Goal: Information Seeking & Learning: Stay updated

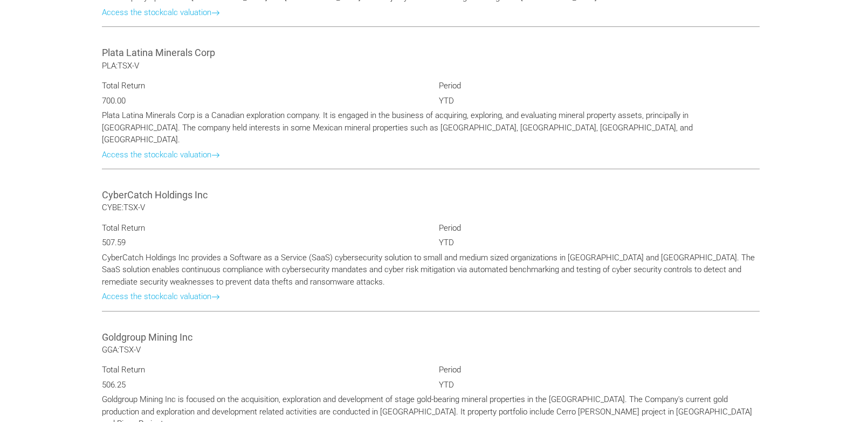
scroll to position [863, 0]
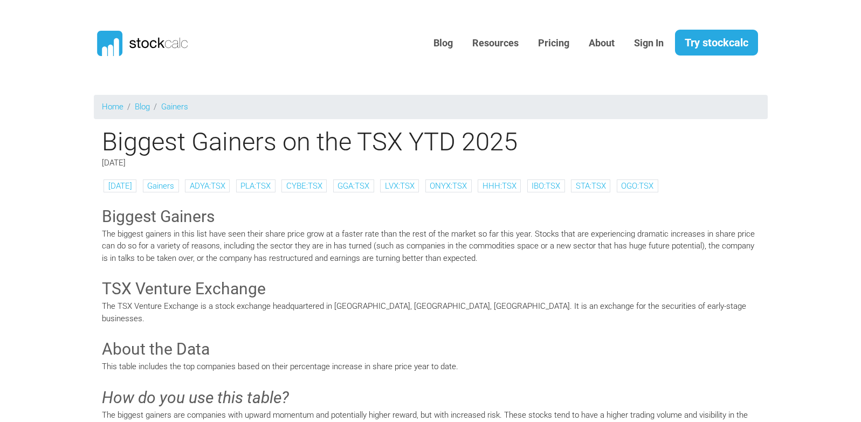
scroll to position [863, 0]
